Goal: Navigation & Orientation: Find specific page/section

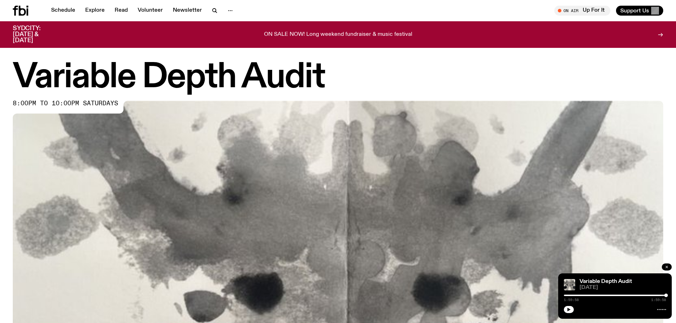
scroll to position [316, 0]
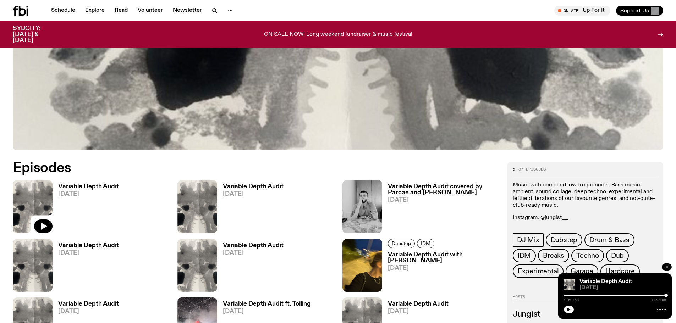
click at [666, 267] on icon "button" at bounding box center [667, 267] width 2 height 2
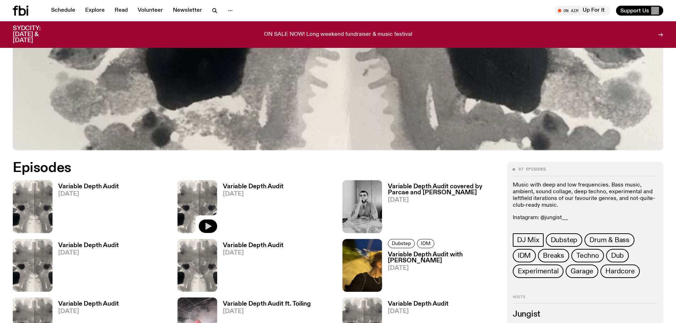
click at [210, 223] on icon "button" at bounding box center [208, 226] width 9 height 9
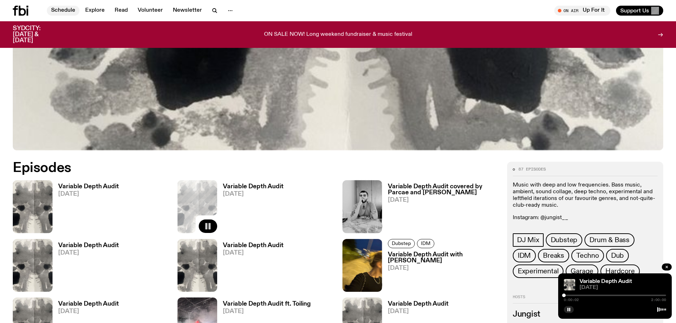
click at [55, 8] on link "Schedule" at bounding box center [63, 11] width 33 height 10
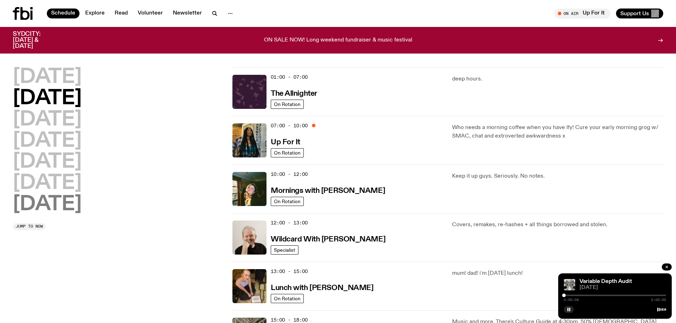
click at [40, 195] on h2 "[DATE]" at bounding box center [47, 205] width 69 height 20
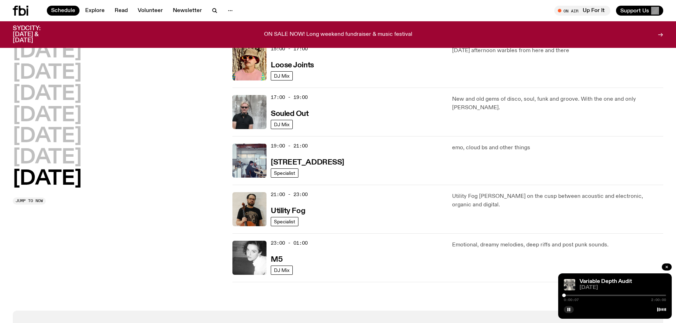
scroll to position [410, 0]
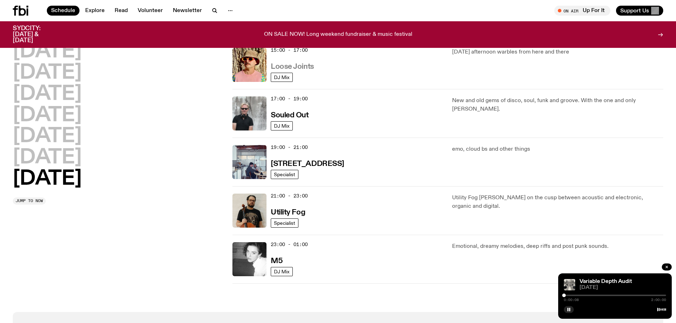
click at [308, 64] on h3 "Loose Joints" at bounding box center [292, 66] width 43 height 7
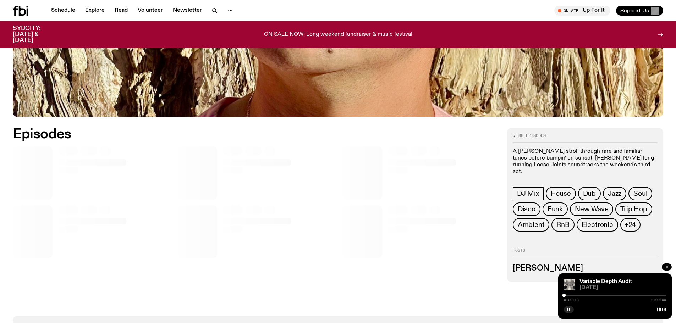
scroll to position [350, 0]
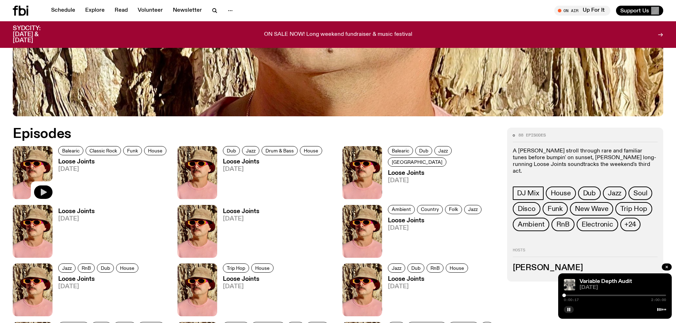
click at [44, 193] on icon "button" at bounding box center [44, 192] width 6 height 7
